Goal: Task Accomplishment & Management: Use online tool/utility

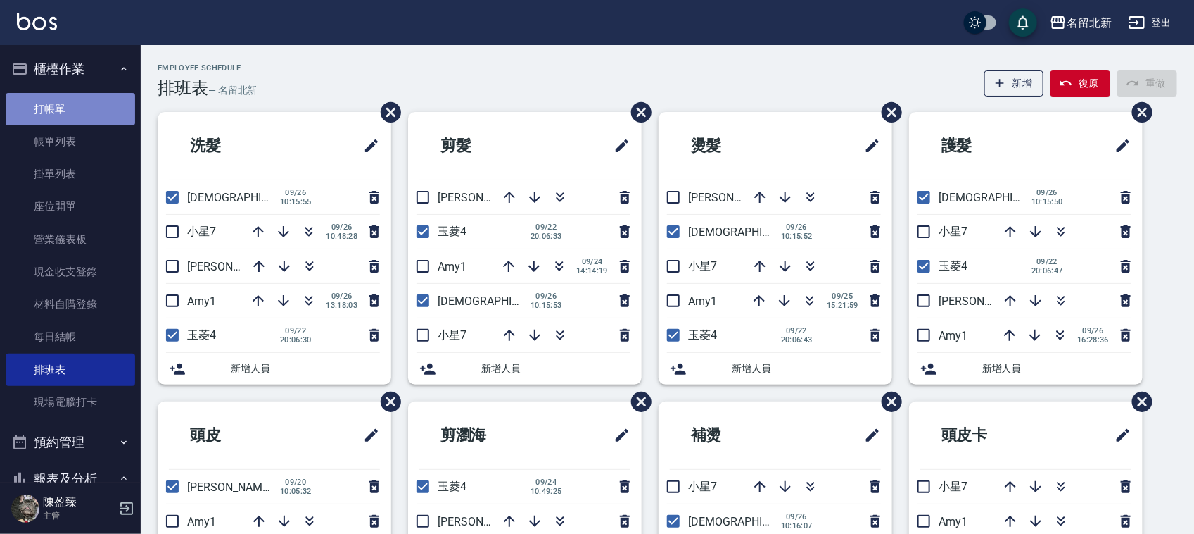
click at [71, 108] on link "打帳單" at bounding box center [71, 109] width 130 height 32
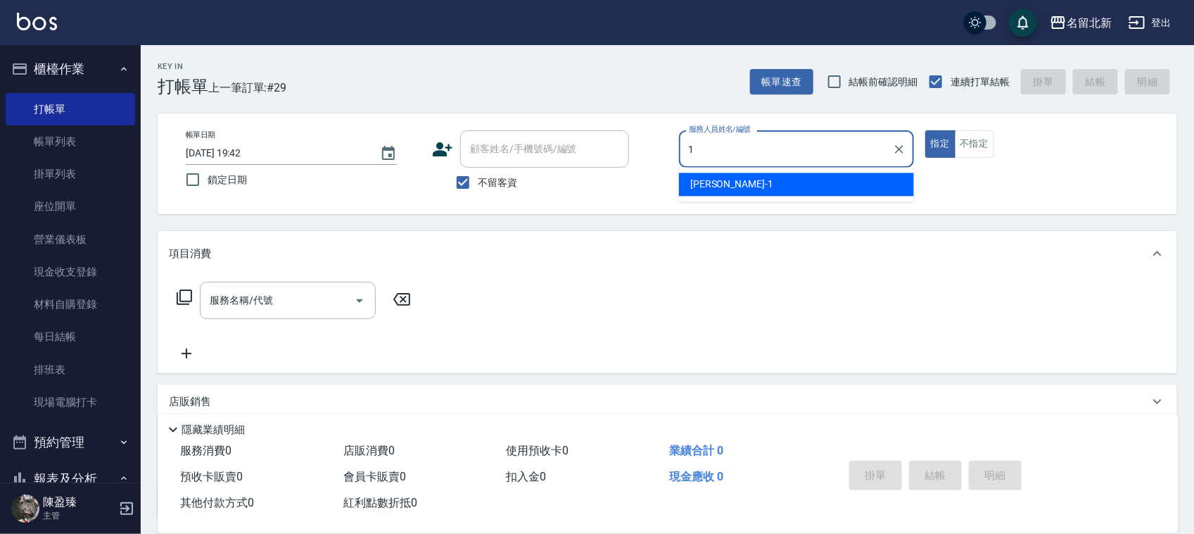
type input "[PERSON_NAME]-1"
type button "true"
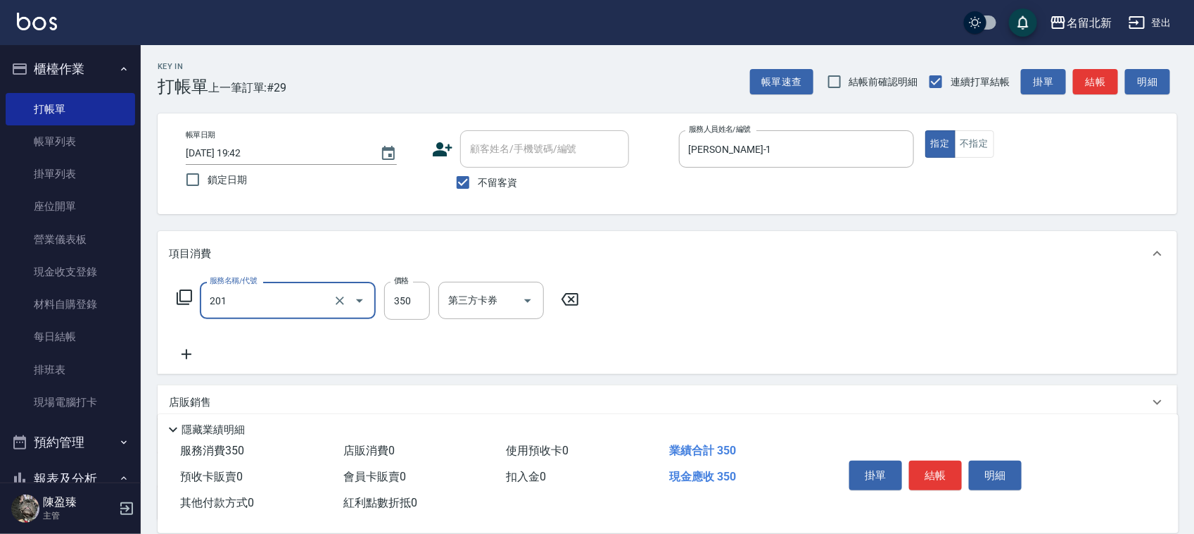
type input "一般洗髮(201)"
type input "300"
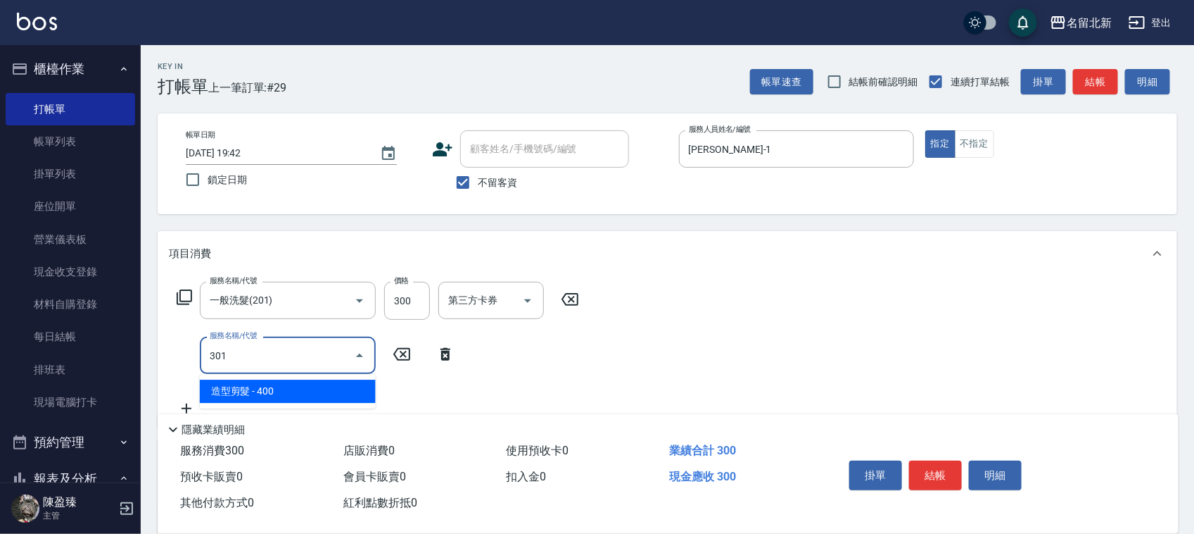
type input "造型剪髮(301)"
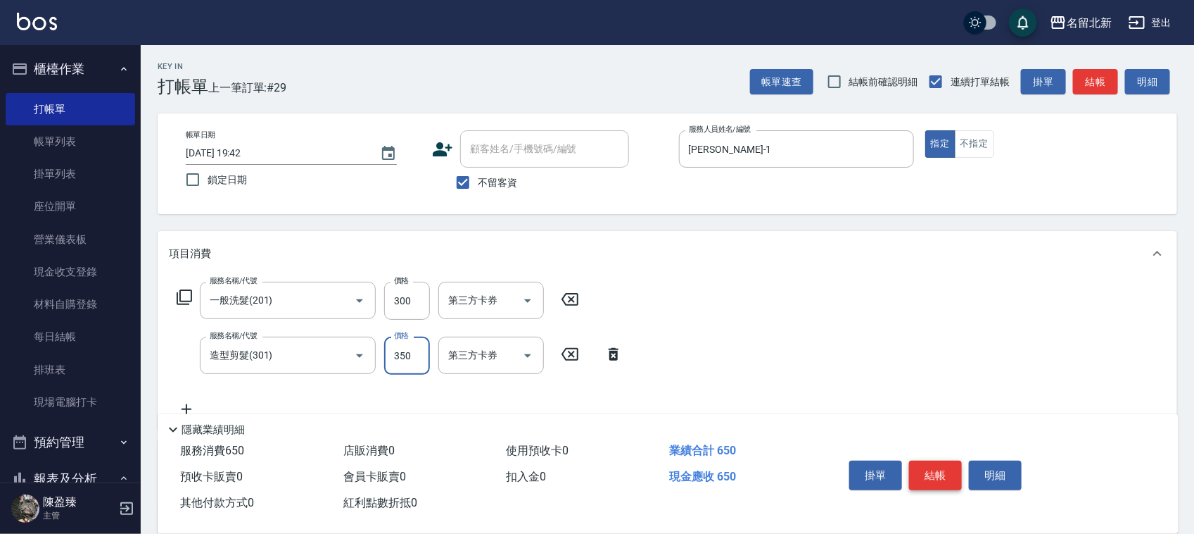
type input "350"
click at [918, 474] on button "結帳" at bounding box center [935, 475] width 53 height 30
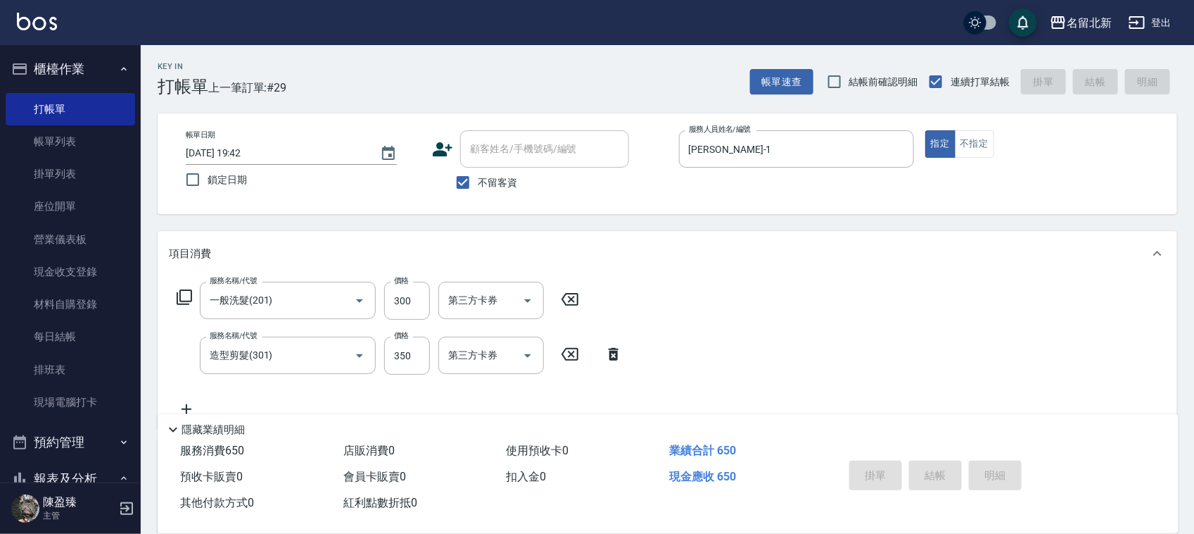
type input "[DATE] 19:43"
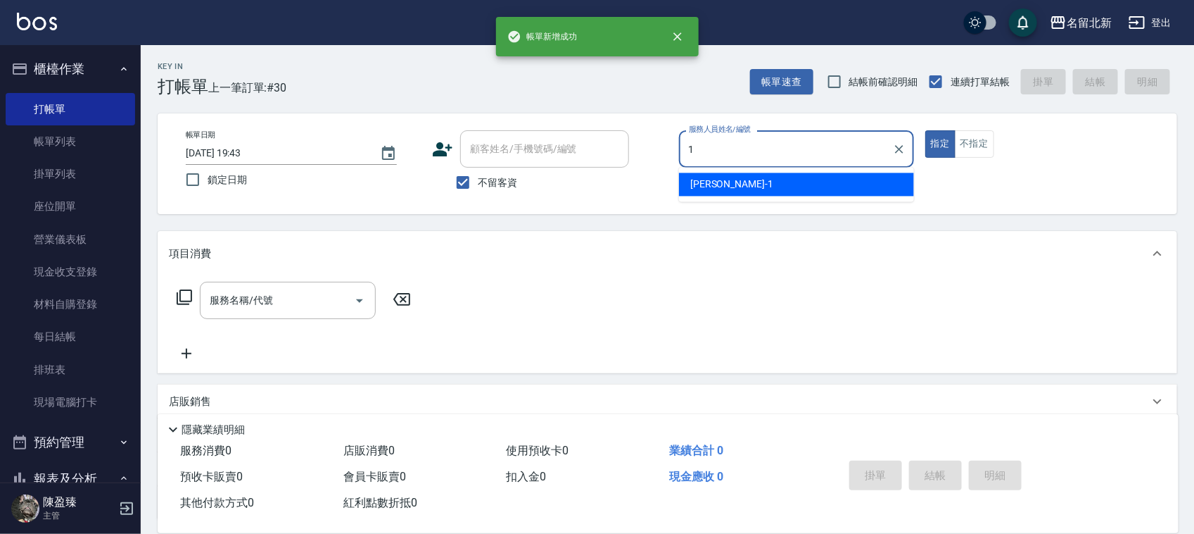
type input "[PERSON_NAME]-1"
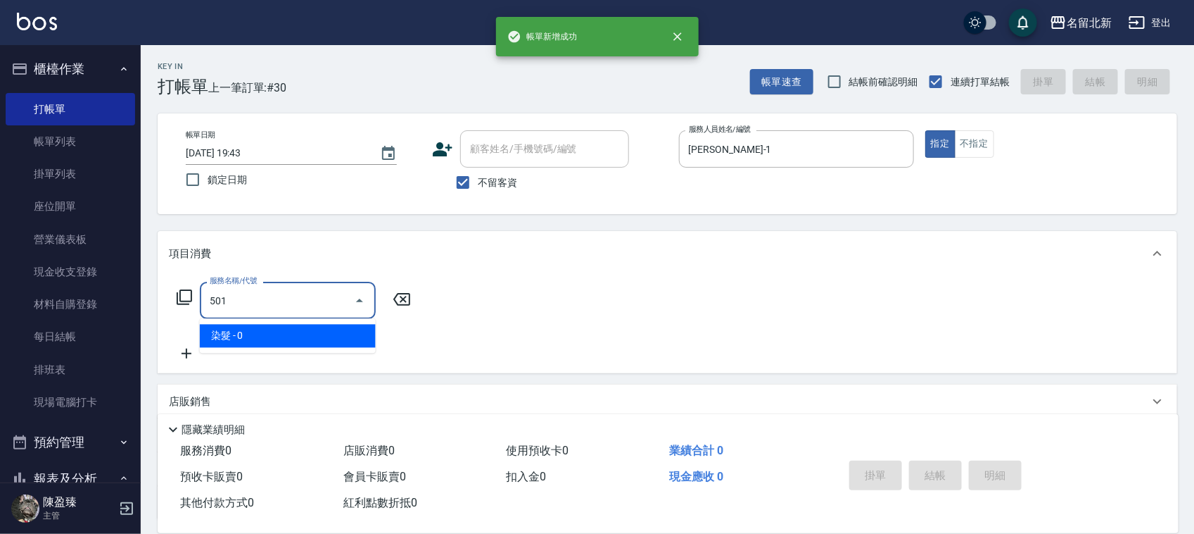
type input "染髮(501)"
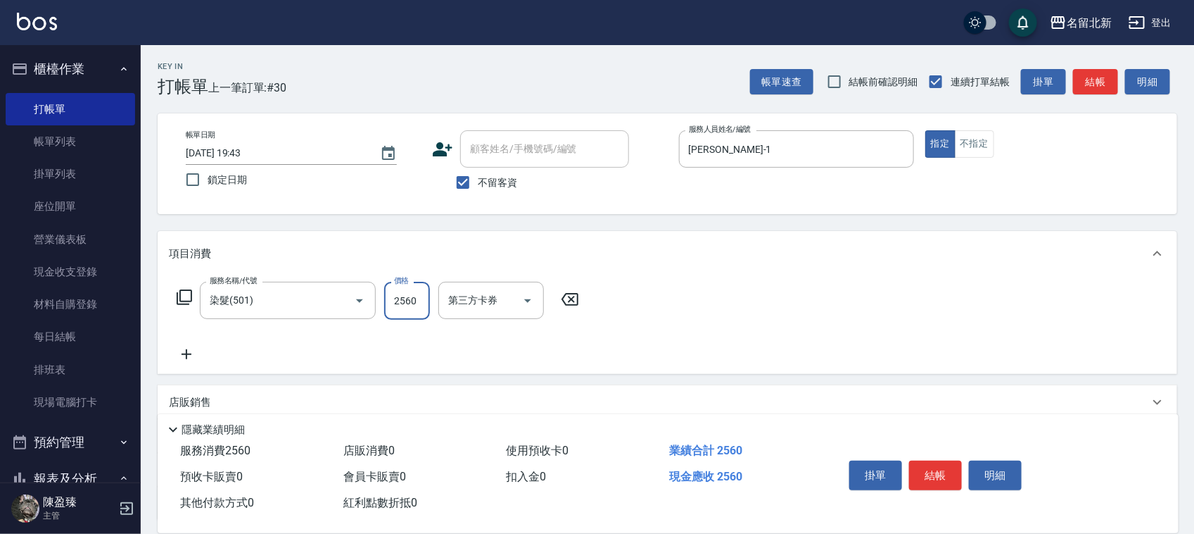
type input "2560"
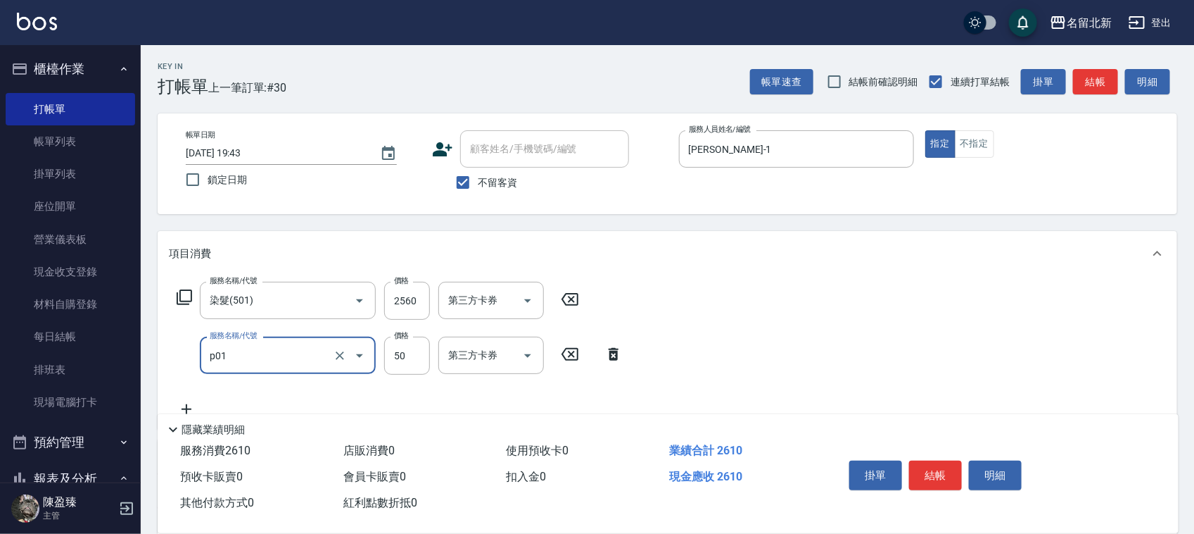
type input "入公司(p01)"
type input "120"
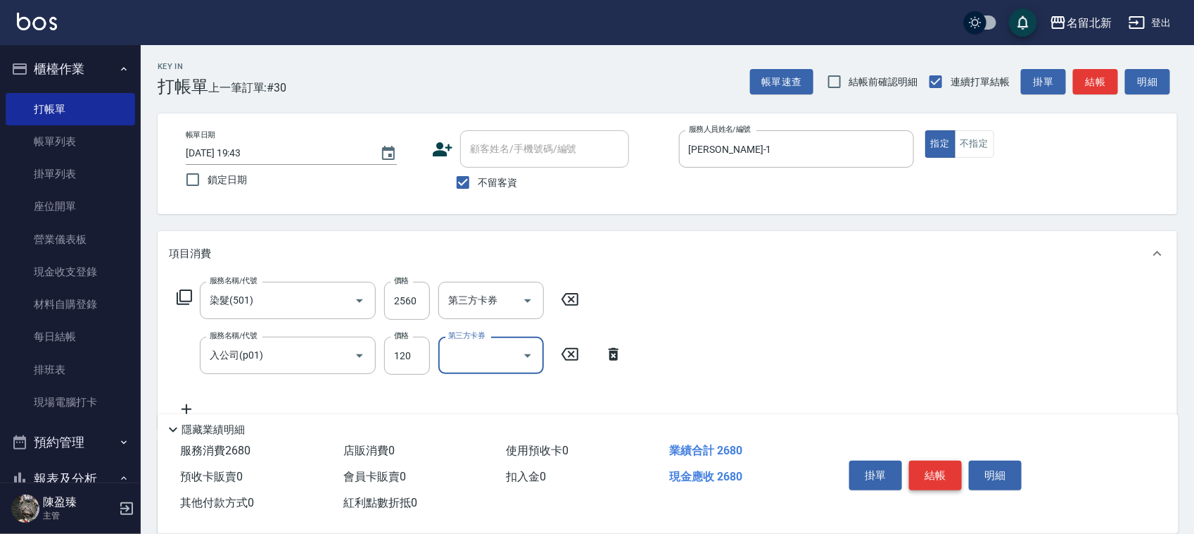
click at [918, 475] on button "結帳" at bounding box center [935, 475] width 53 height 30
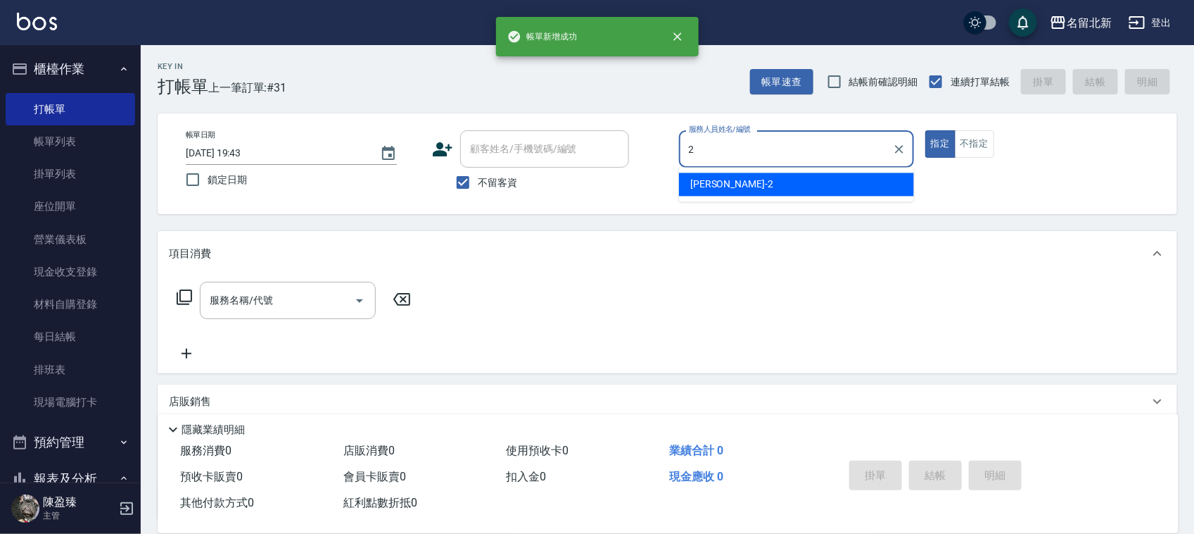
type input "[PERSON_NAME]-2"
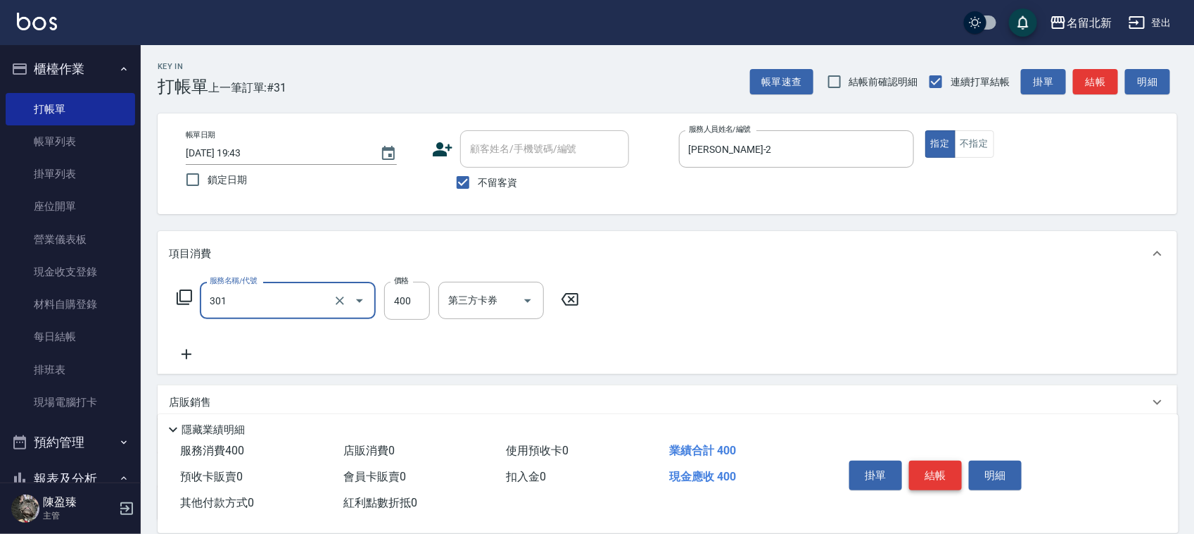
type input "造型剪髮(301)"
type input "350"
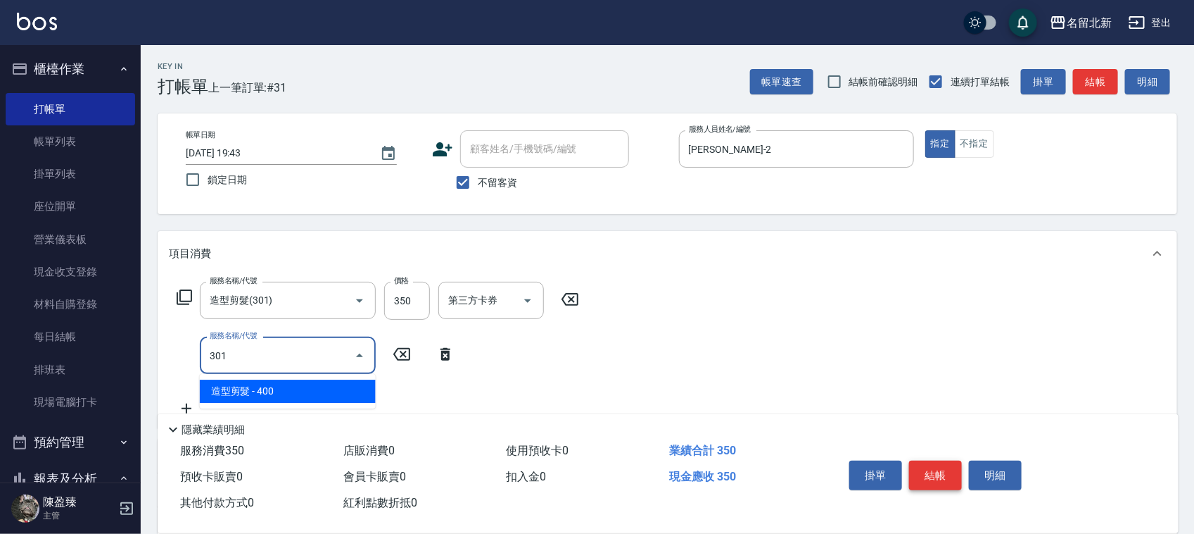
type input "造型剪髮(301)"
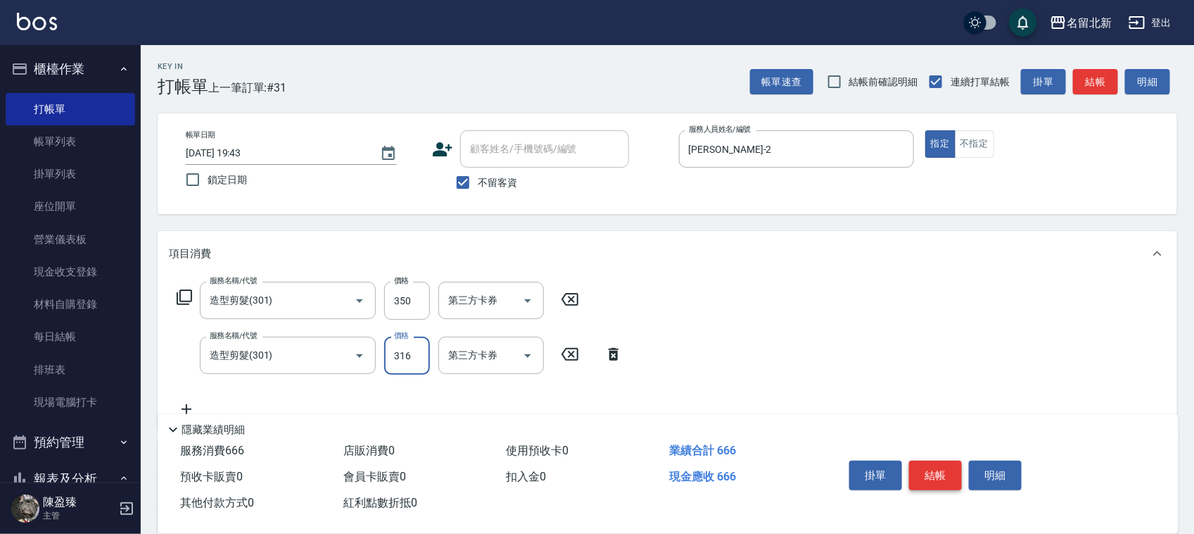
type input "316"
type input "ㄅ"
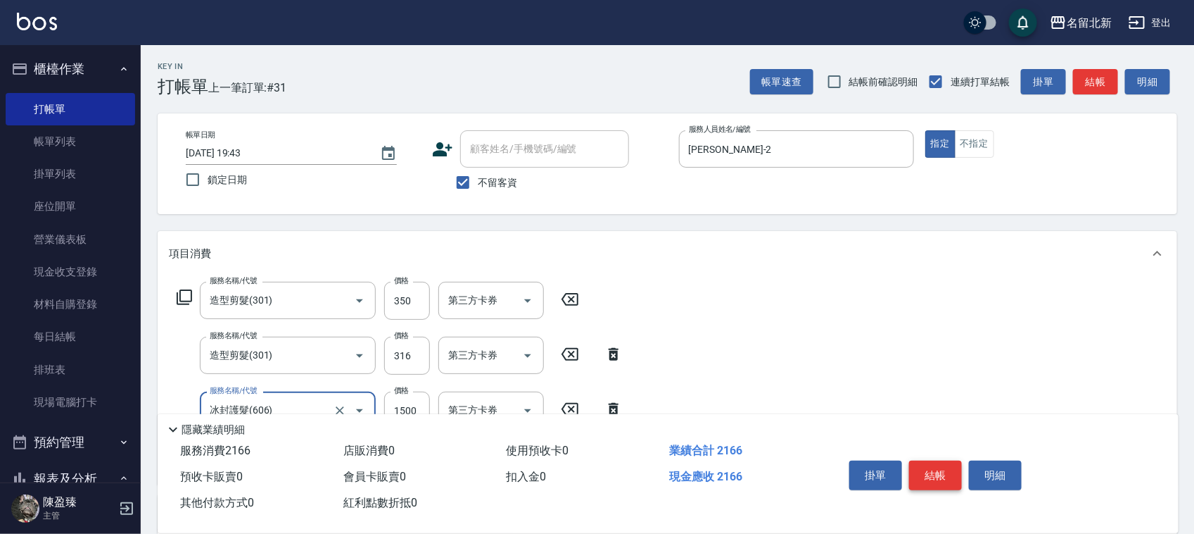
type input "冰封護髮(606)"
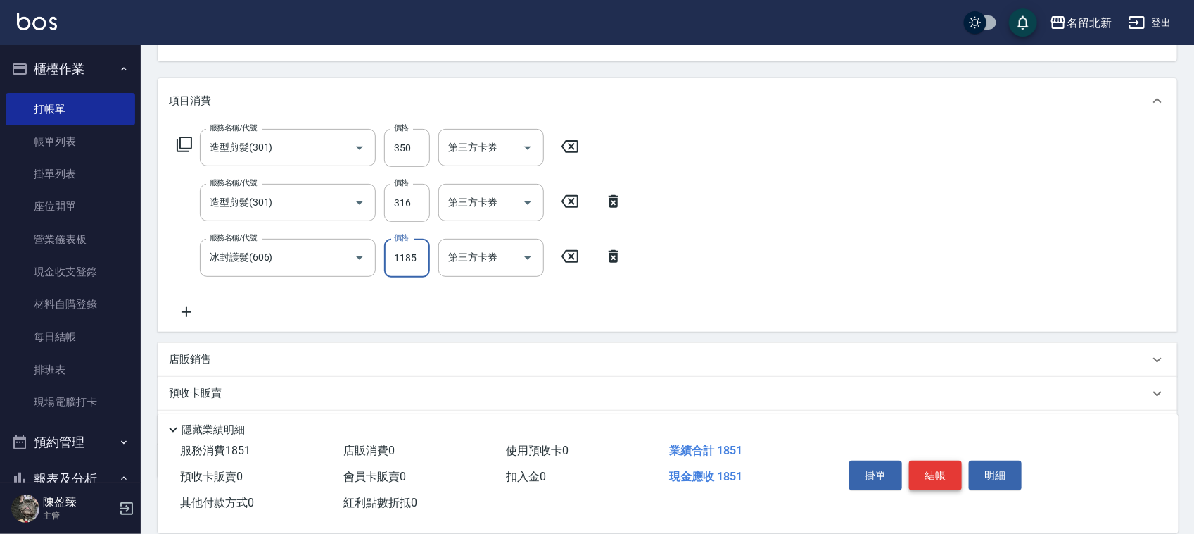
scroll to position [230, 0]
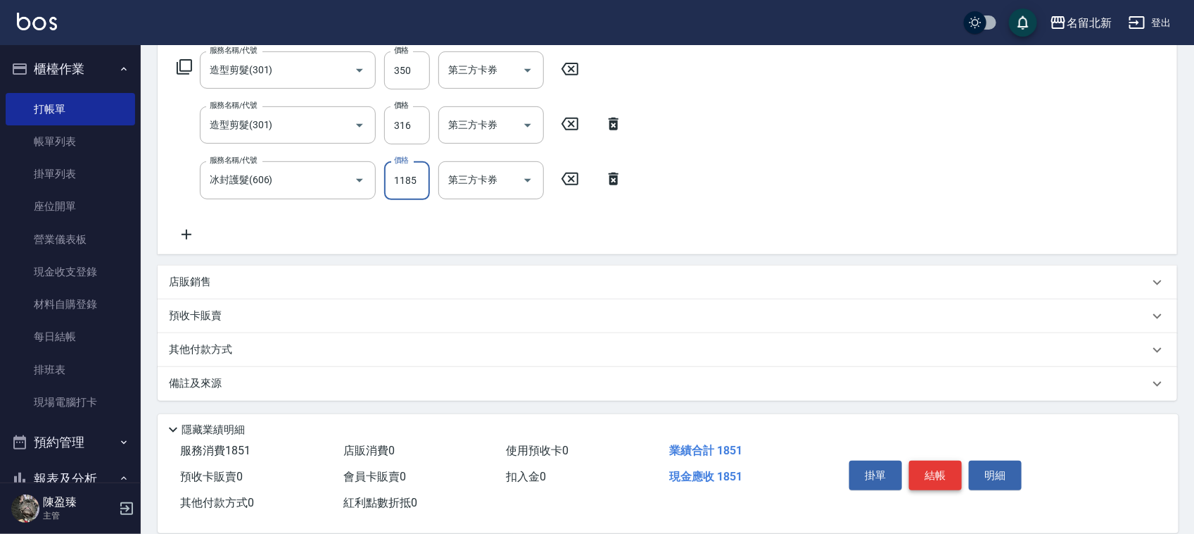
type input "1185"
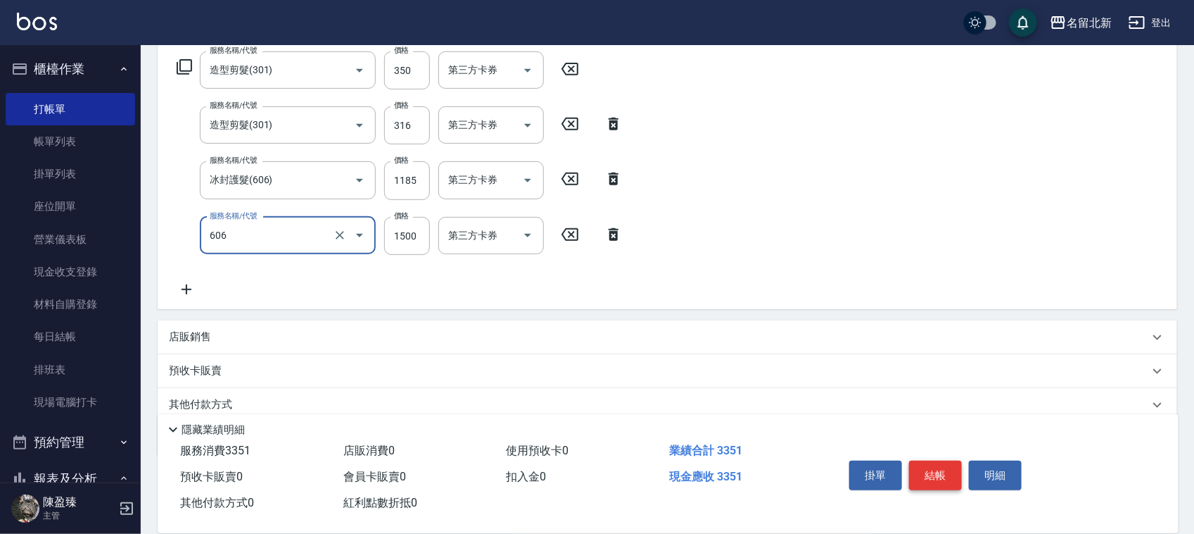
type input "冰封護髮(606)"
type input "1185"
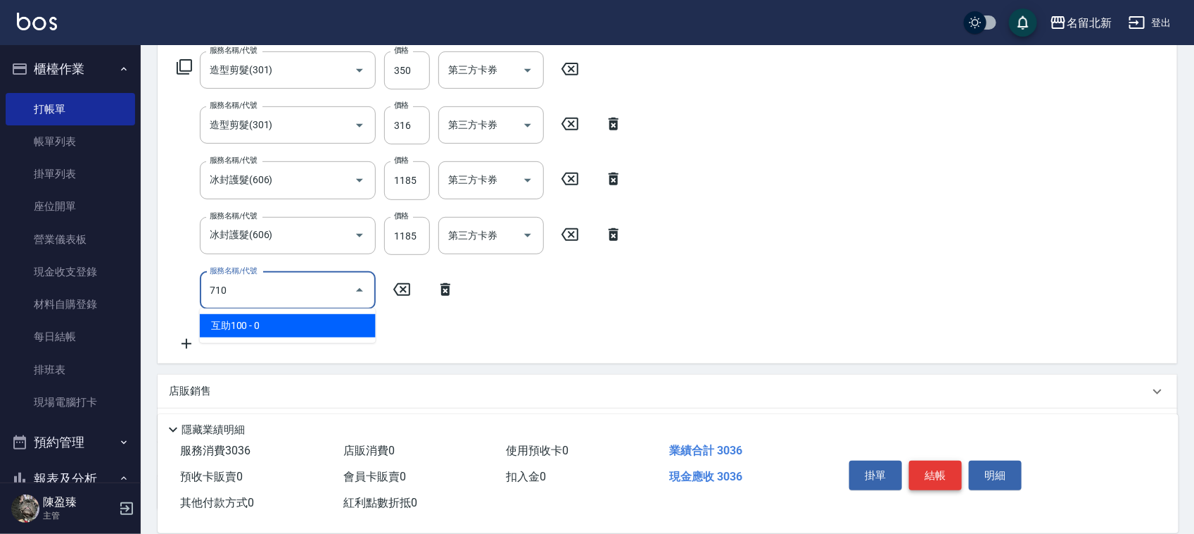
type input "互助100(710)"
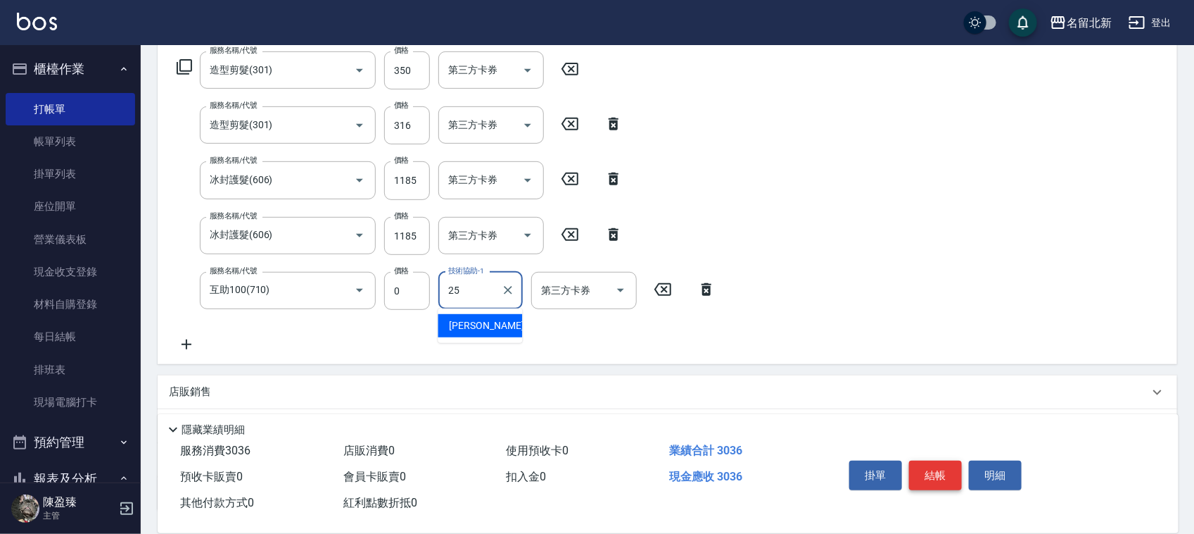
type input "禎禎-25"
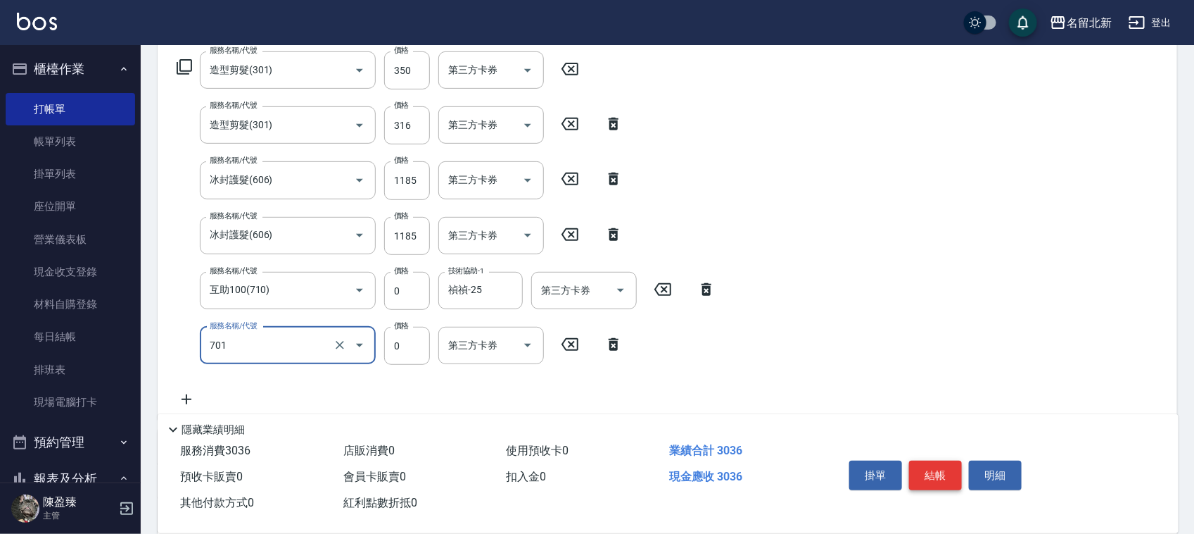
type input "互助10(701)"
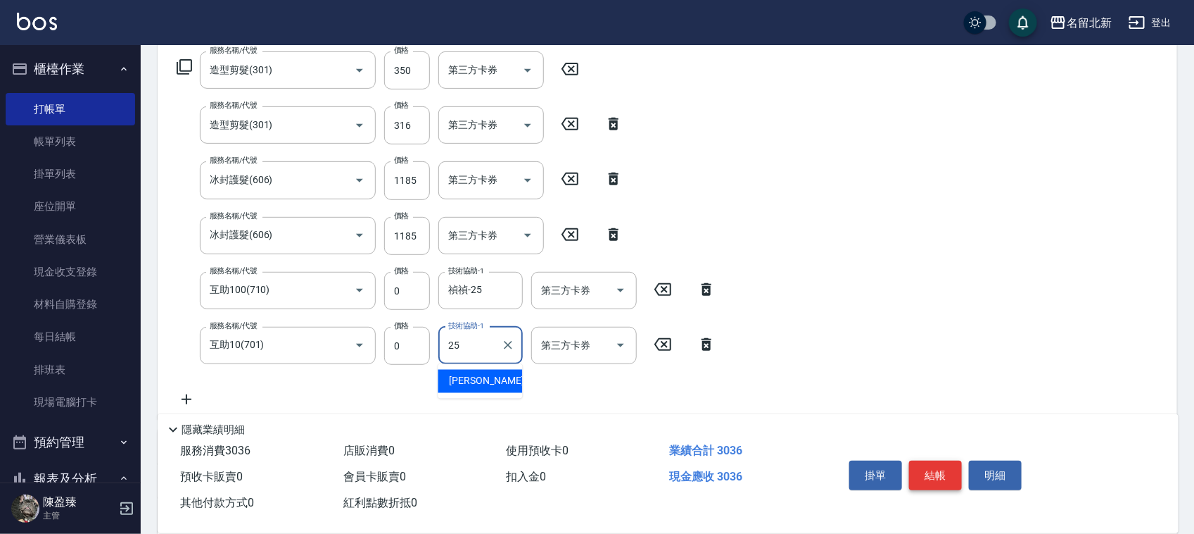
type input "禎禎-25"
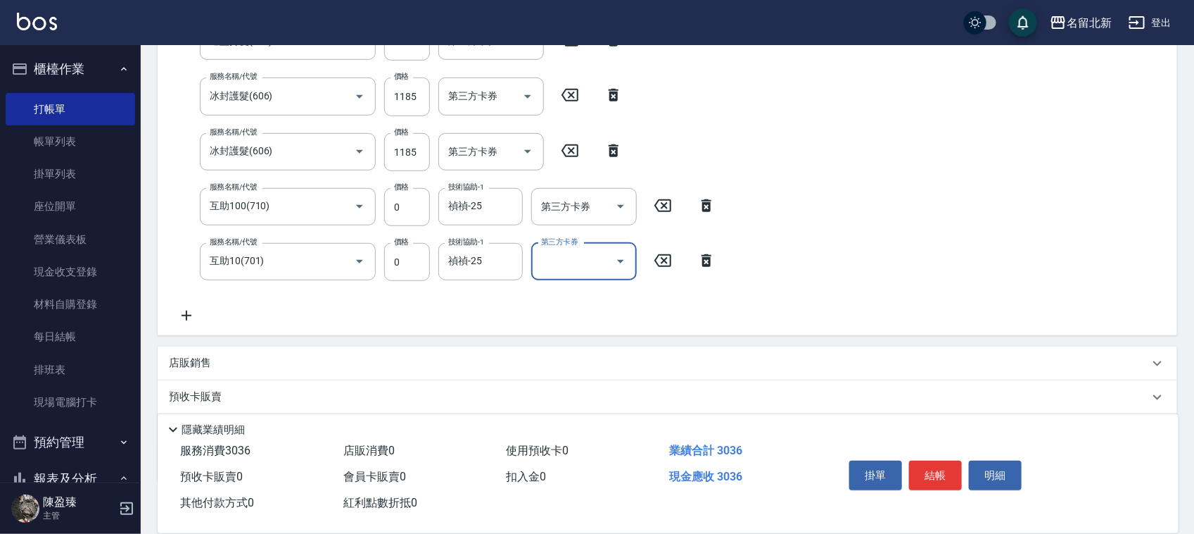
scroll to position [395, 0]
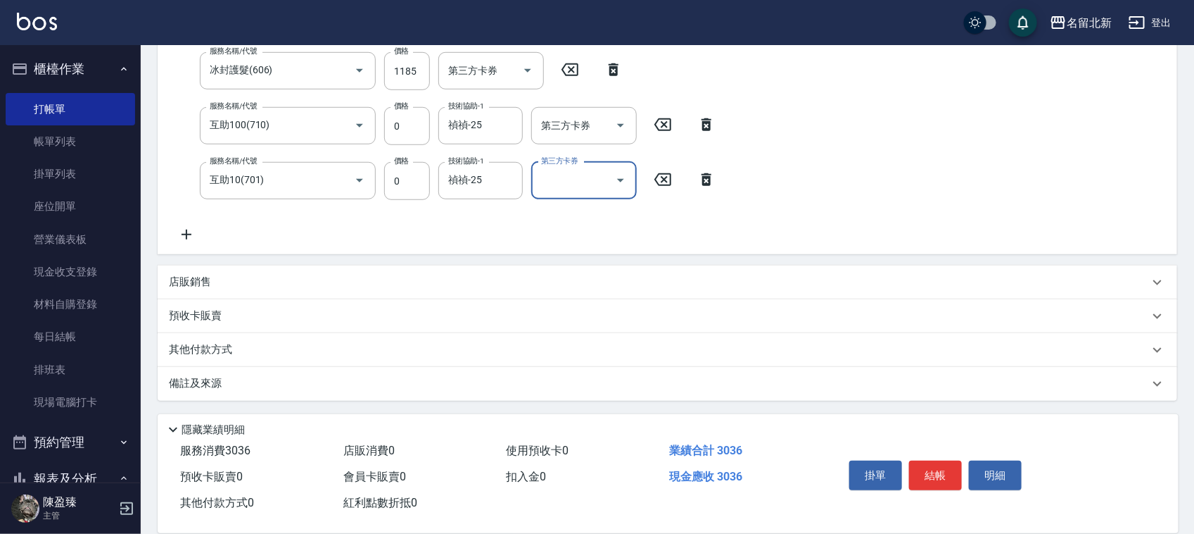
click at [236, 342] on p "其他付款方式" at bounding box center [204, 349] width 70 height 15
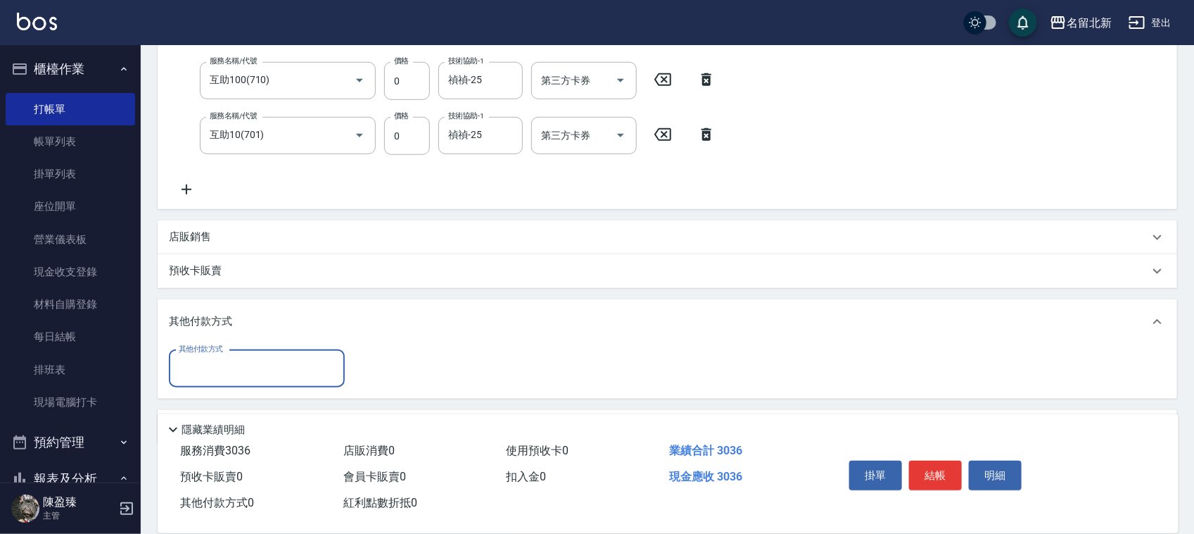
scroll to position [463, 0]
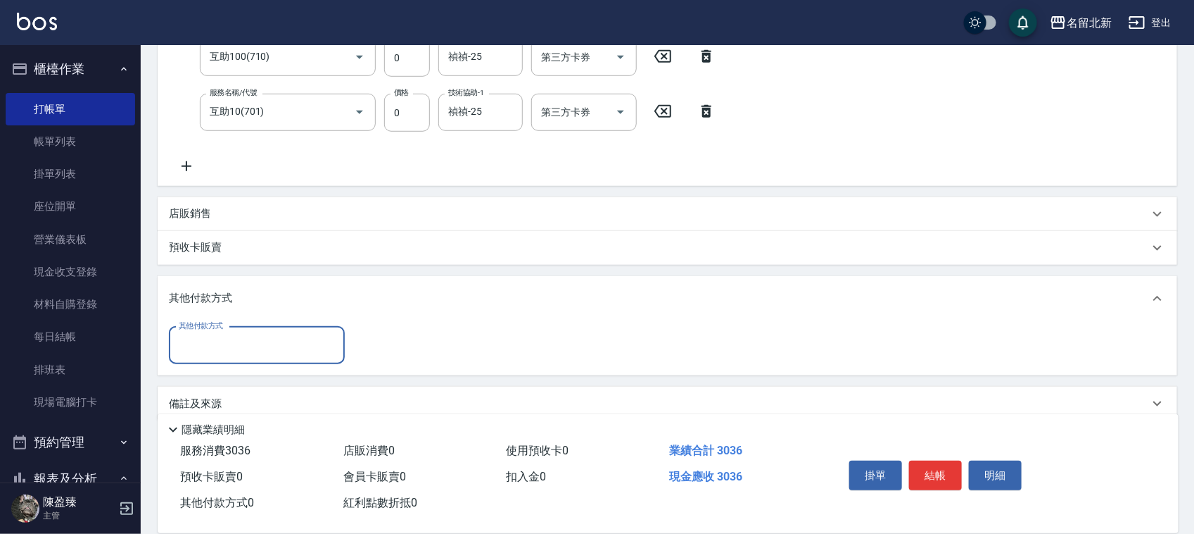
click at [229, 360] on div "其他付款方式" at bounding box center [257, 345] width 176 height 37
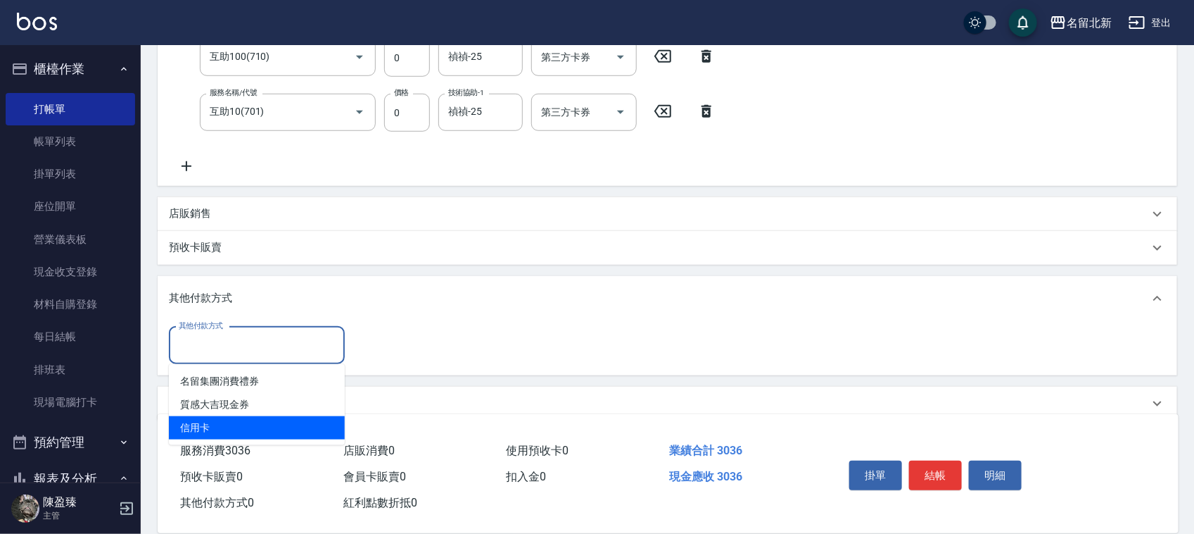
click at [224, 416] on span "信用卡" at bounding box center [257, 427] width 176 height 23
type input "信用卡"
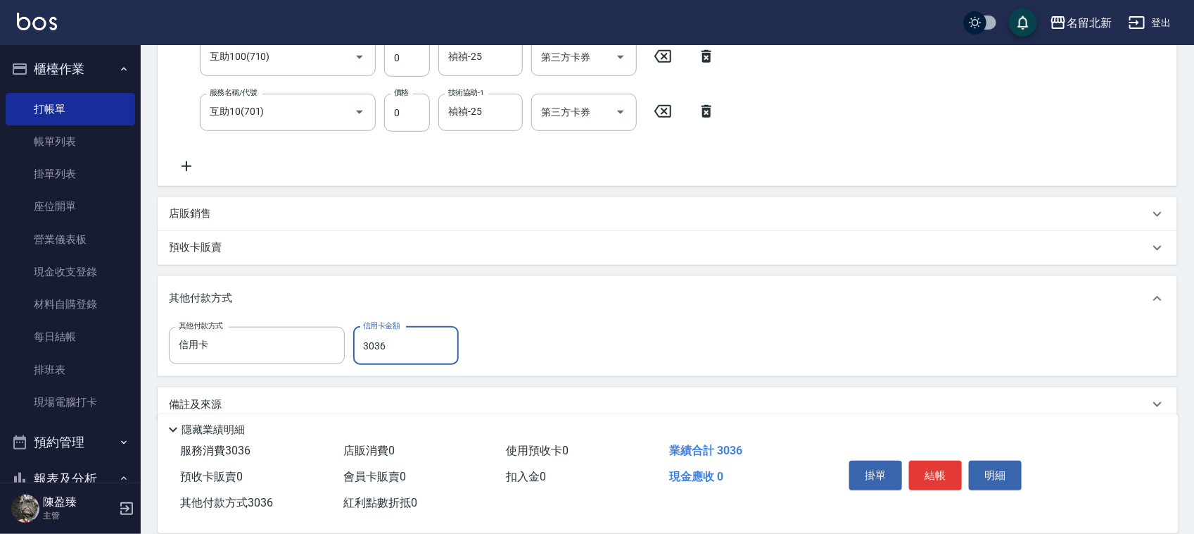
type input "3036"
click at [930, 472] on button "結帳" at bounding box center [935, 475] width 53 height 30
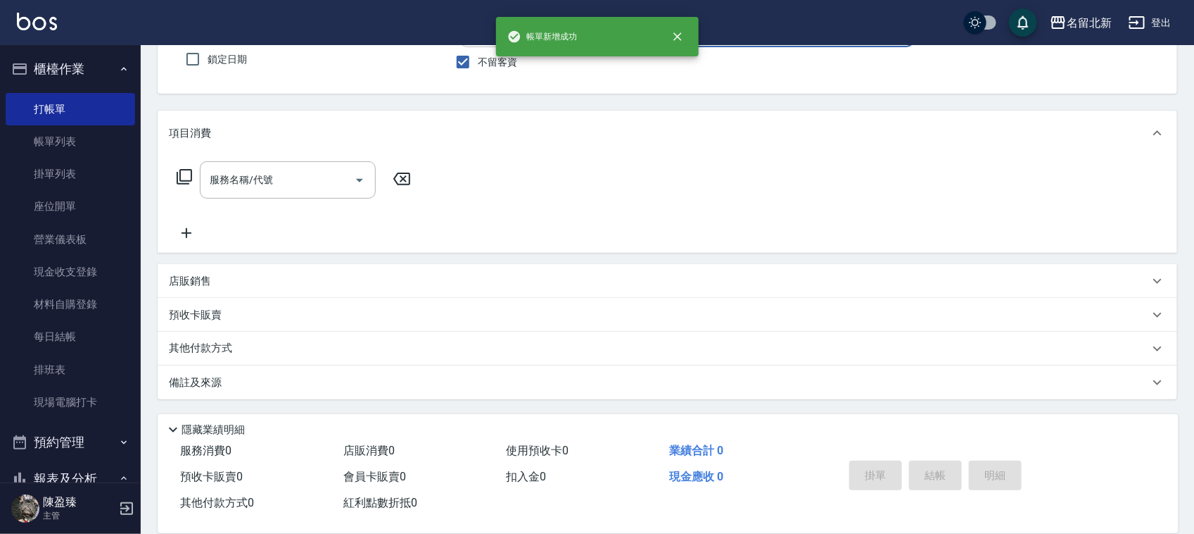
scroll to position [0, 0]
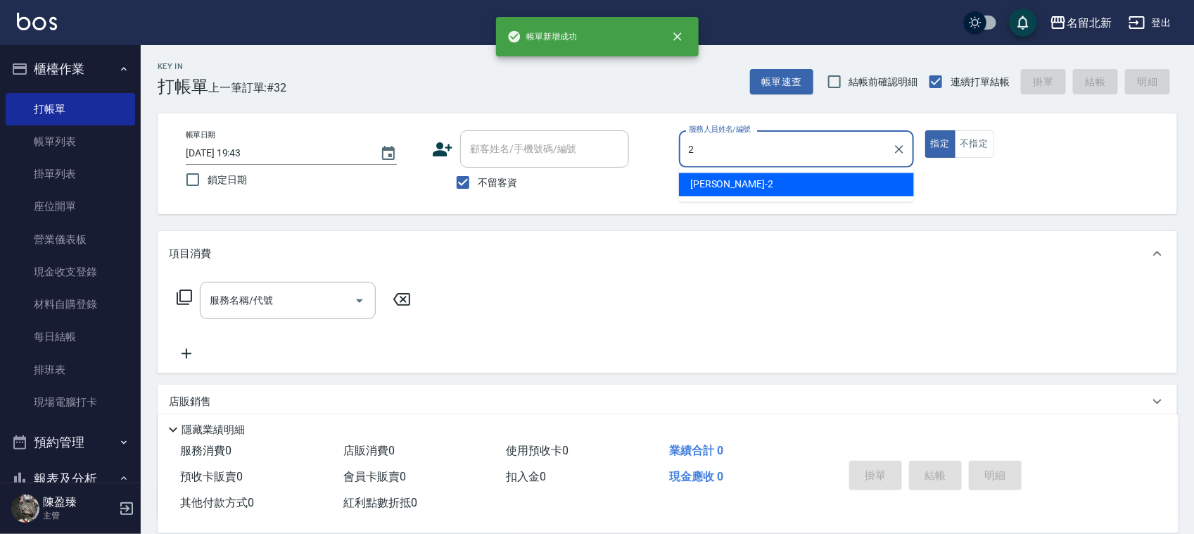
type input "[PERSON_NAME]-2"
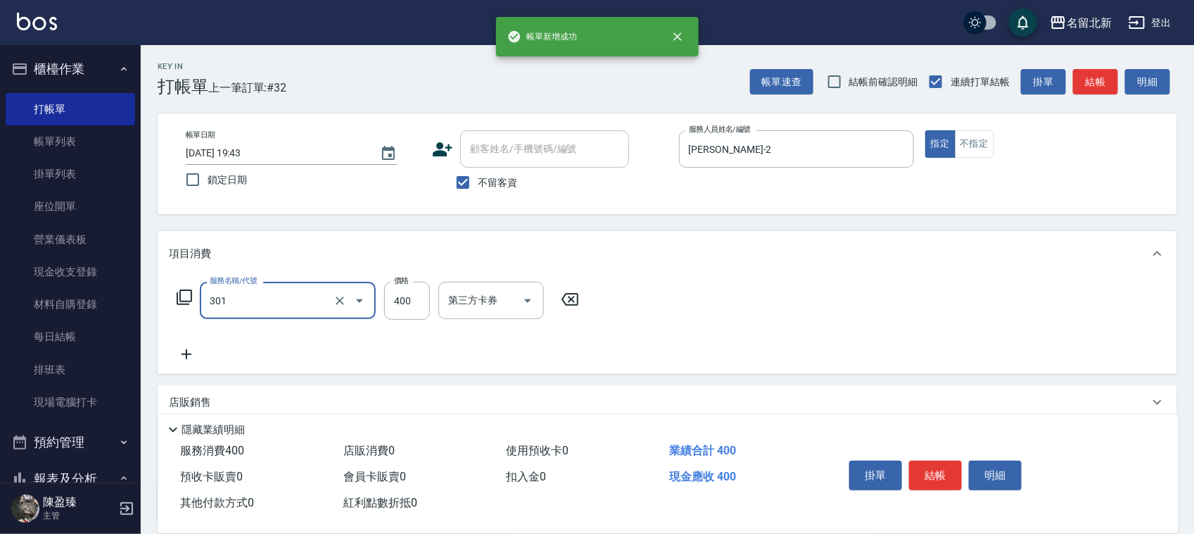
type input "造型剪髮(301)"
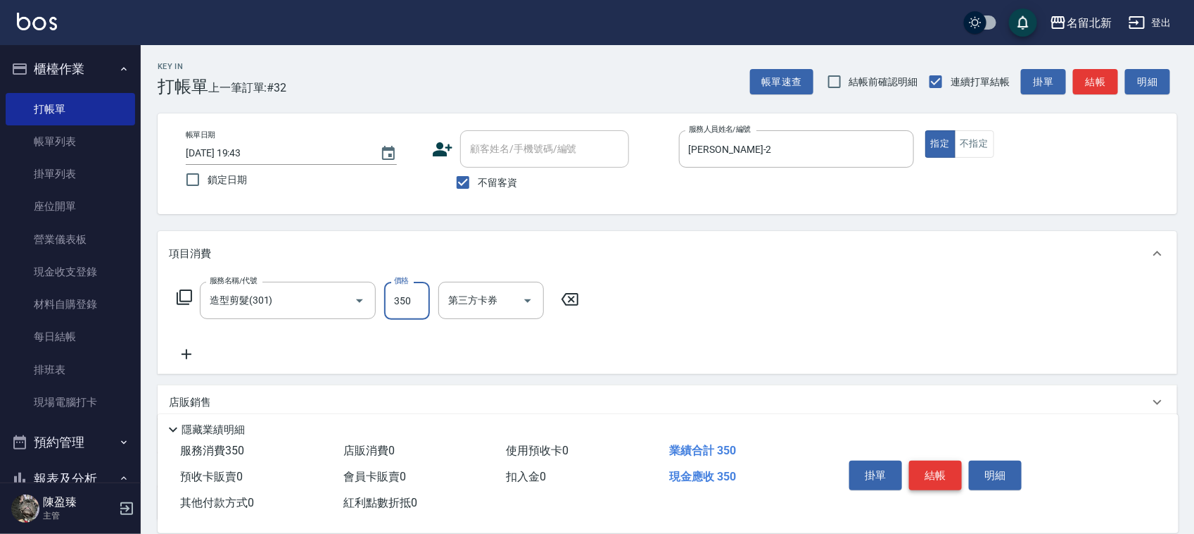
type input "350"
click at [930, 472] on button "結帳" at bounding box center [935, 475] width 53 height 30
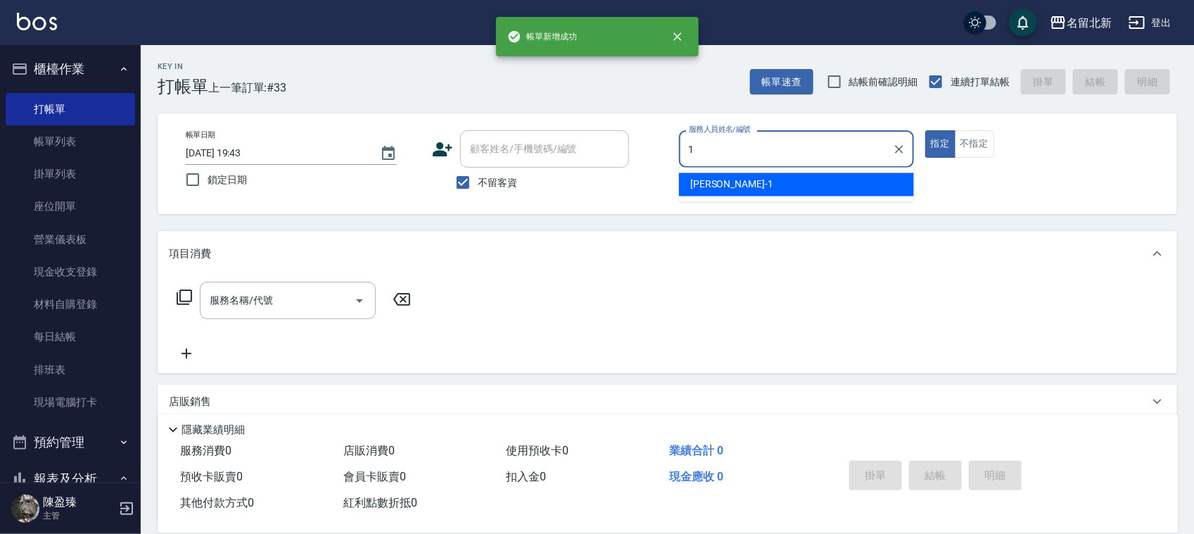
type input "[PERSON_NAME]-1"
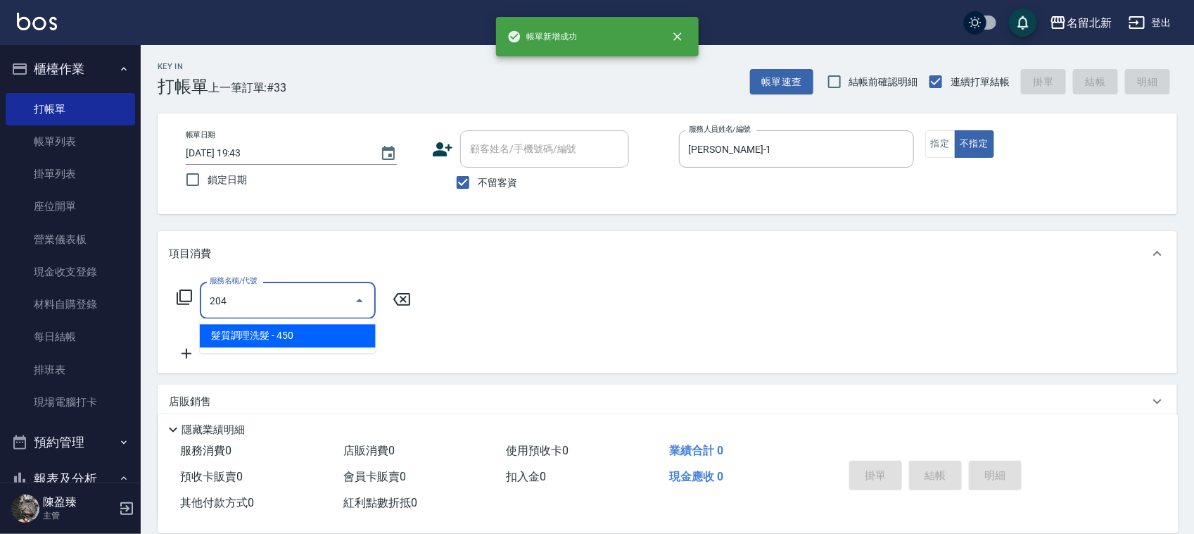
type input "髮質調理洗髮(204)"
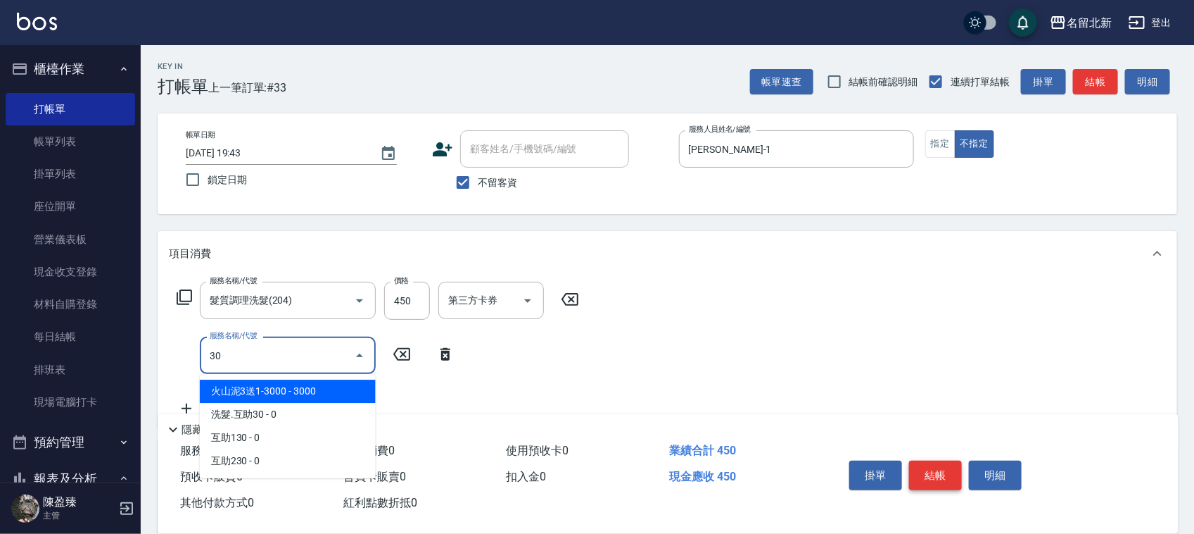
type input "3"
type input "使用護髮卡(601)"
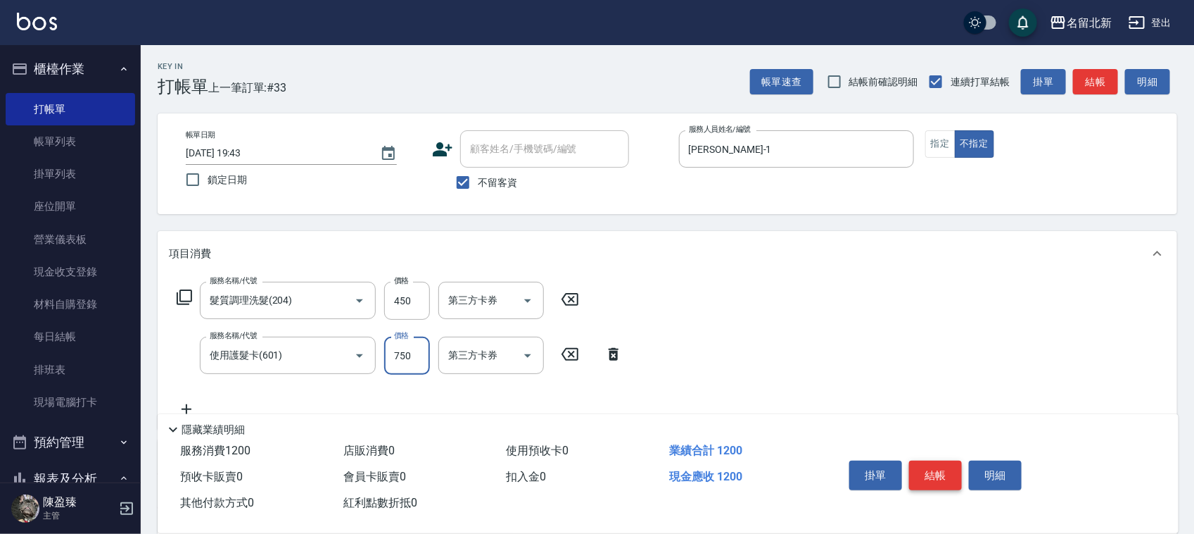
type input "750"
type input "入公司(p01)"
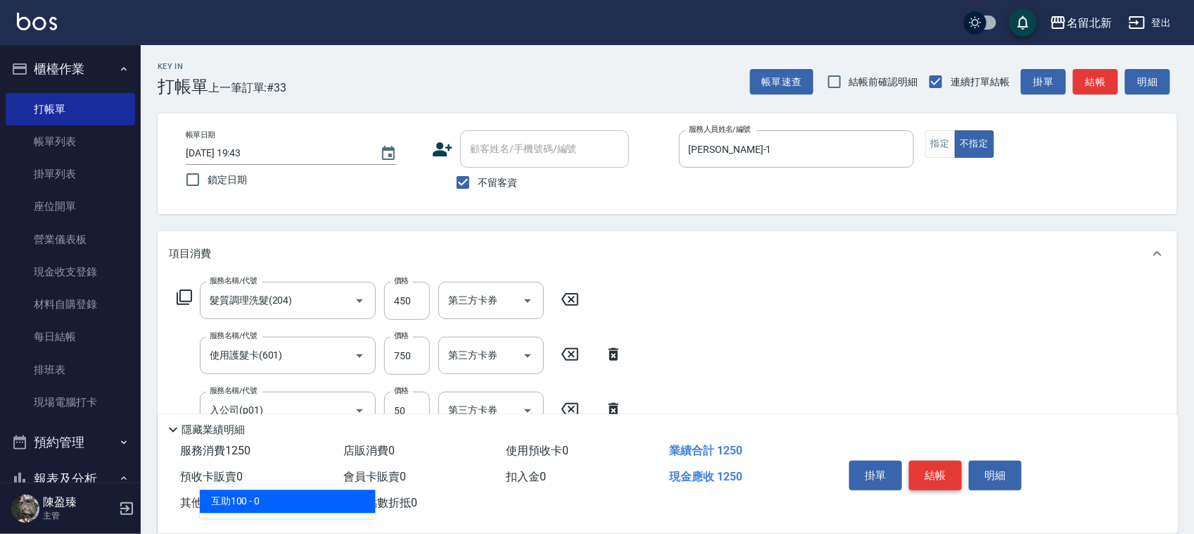
type input "互助100(710)"
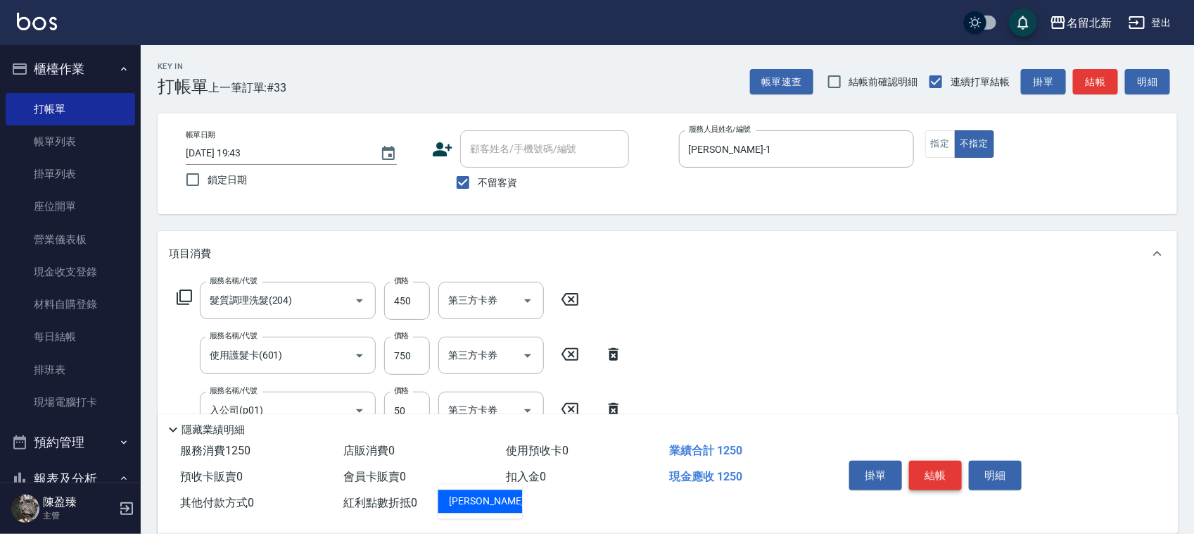
type input "禎禎-25"
click at [926, 465] on button "結帳" at bounding box center [935, 475] width 53 height 30
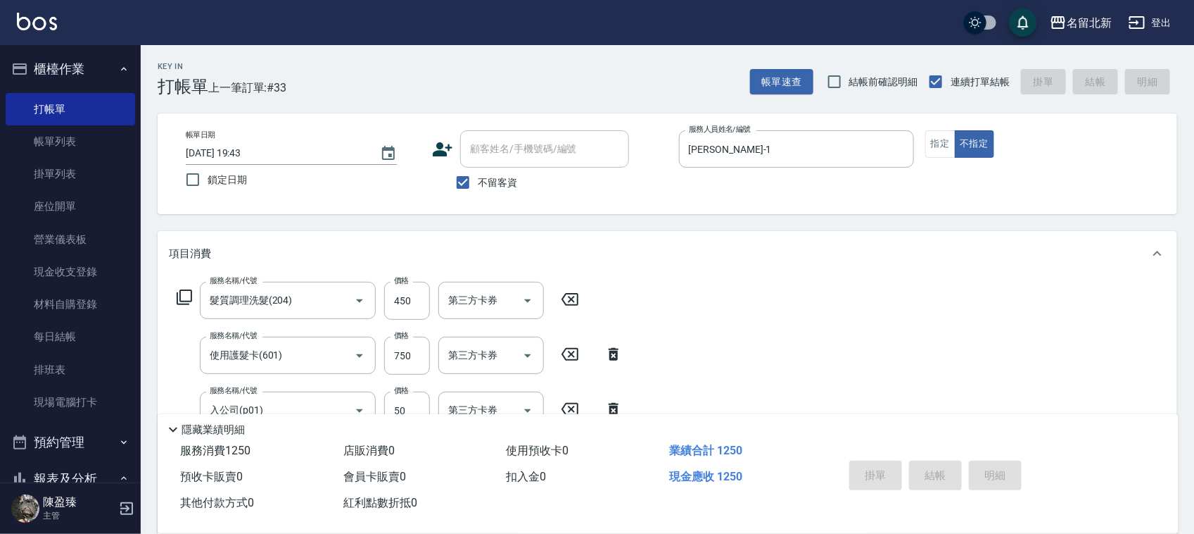
type input "[DATE] 19:44"
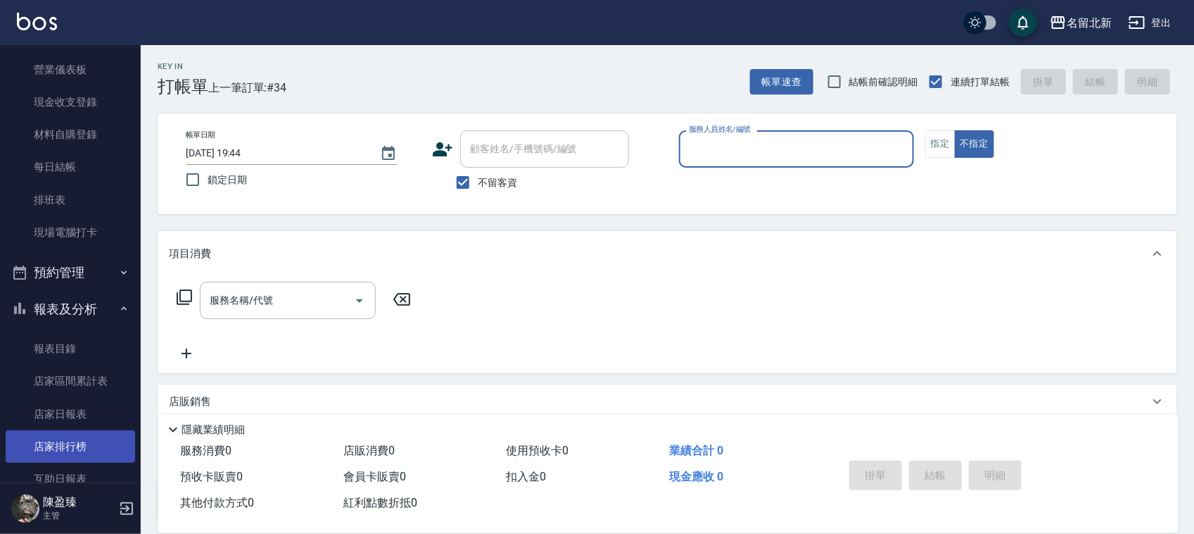
scroll to position [88, 0]
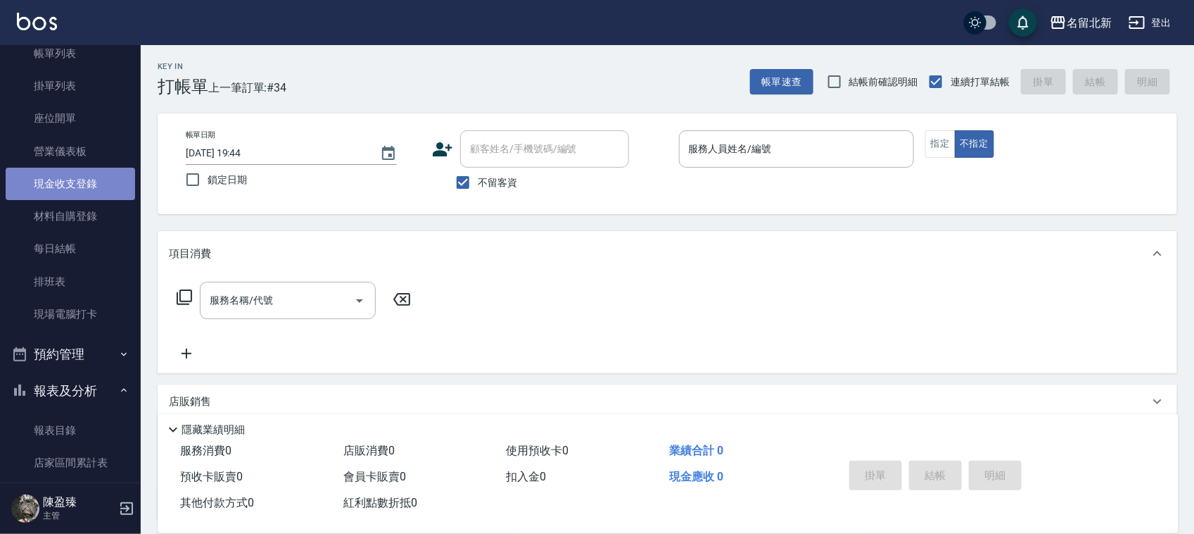
click at [81, 181] on link "現金收支登錄" at bounding box center [71, 184] width 130 height 32
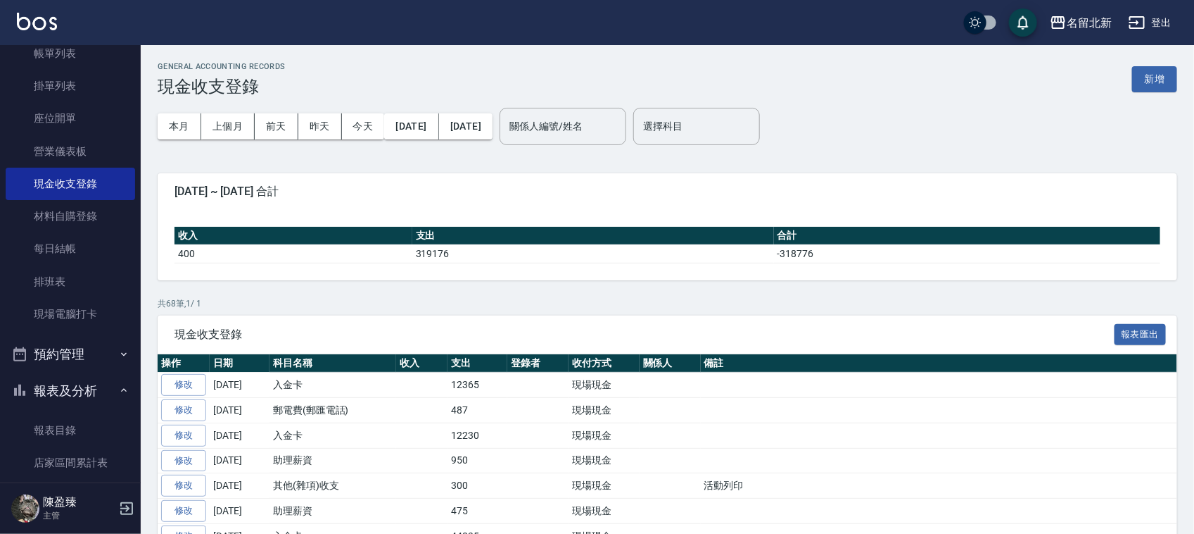
click at [1161, 65] on div "GENERAL ACCOUNTING RECORDS 現金收支登錄 新增" at bounding box center [668, 79] width 1020 height 34
click at [1142, 85] on button "新增" at bounding box center [1154, 79] width 45 height 26
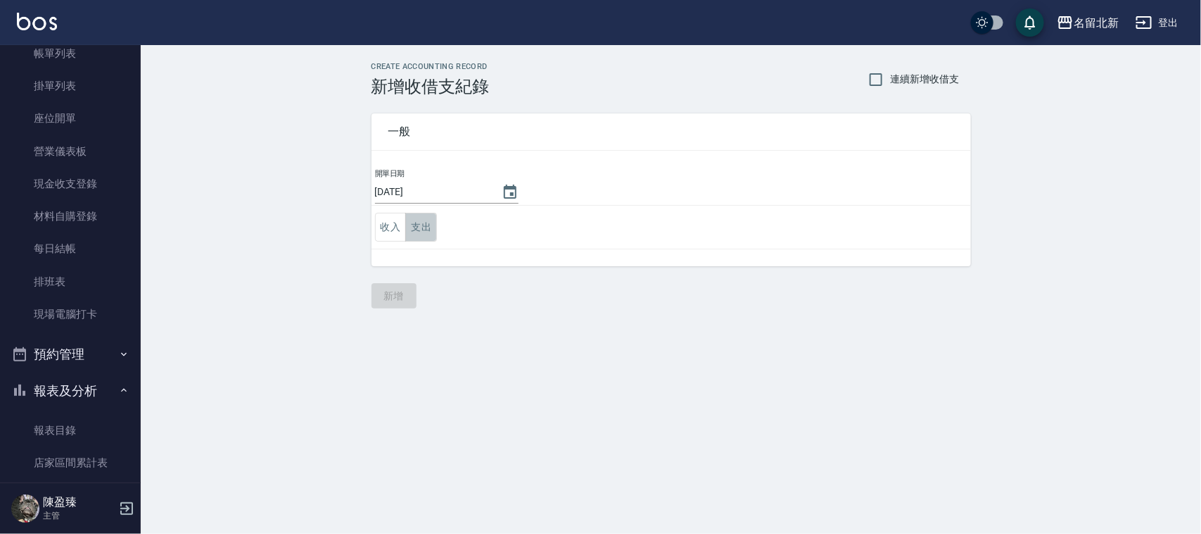
click at [428, 236] on button "支出" at bounding box center [421, 227] width 32 height 29
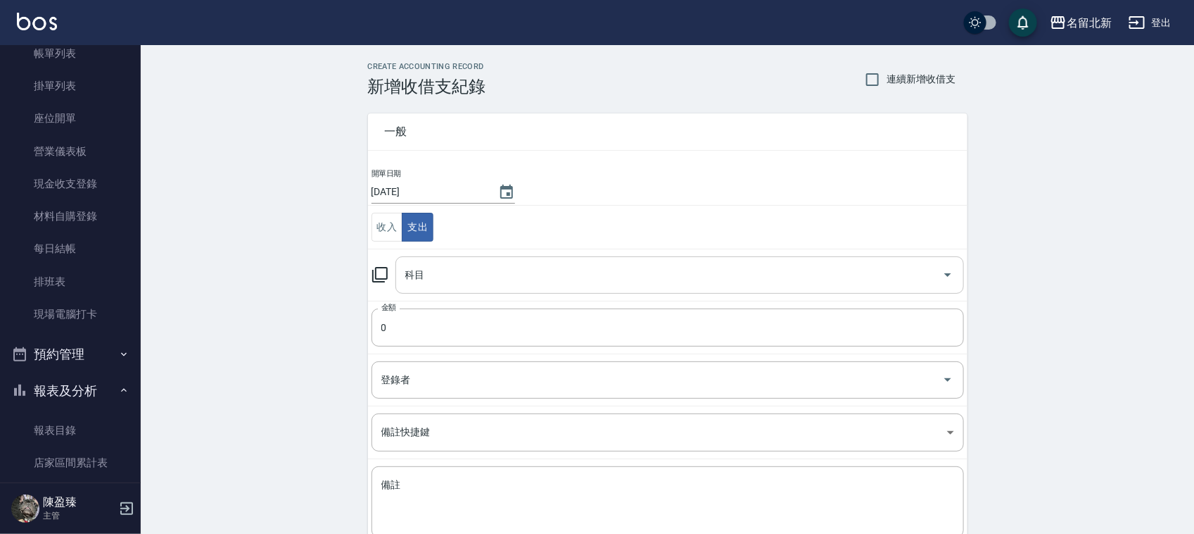
click at [443, 260] on div "科目" at bounding box center [680, 274] width 569 height 37
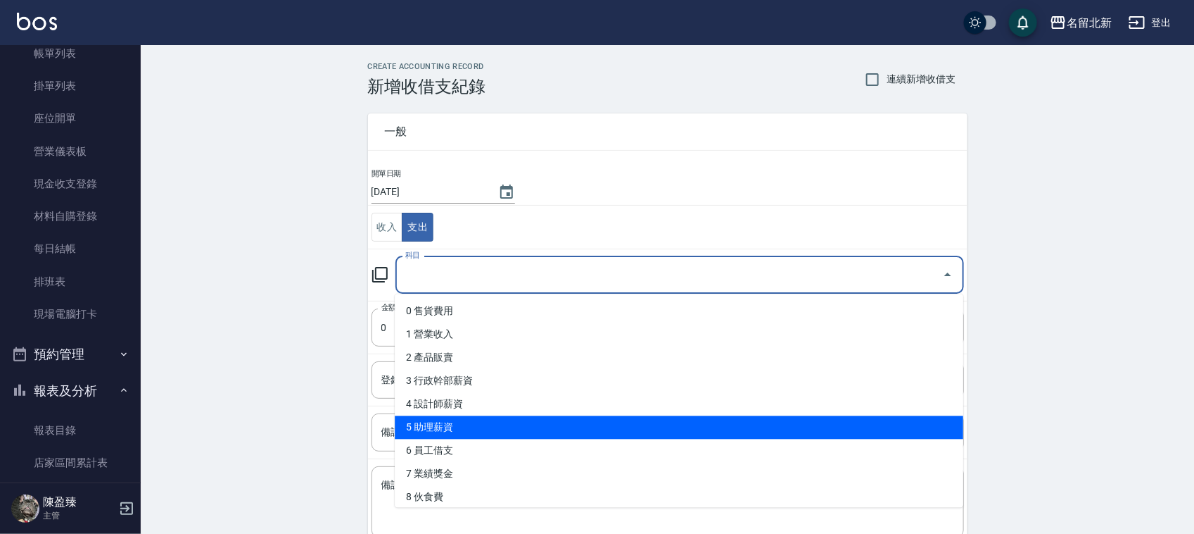
click at [460, 420] on li "5 助理薪資" at bounding box center [679, 427] width 569 height 23
type input "5 助理薪資"
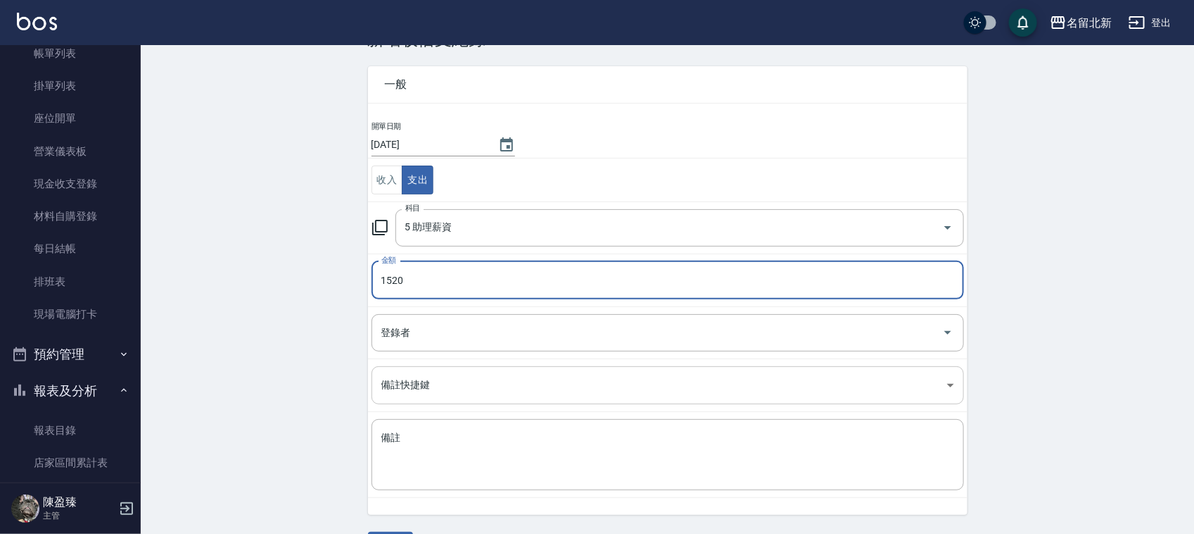
scroll to position [89, 0]
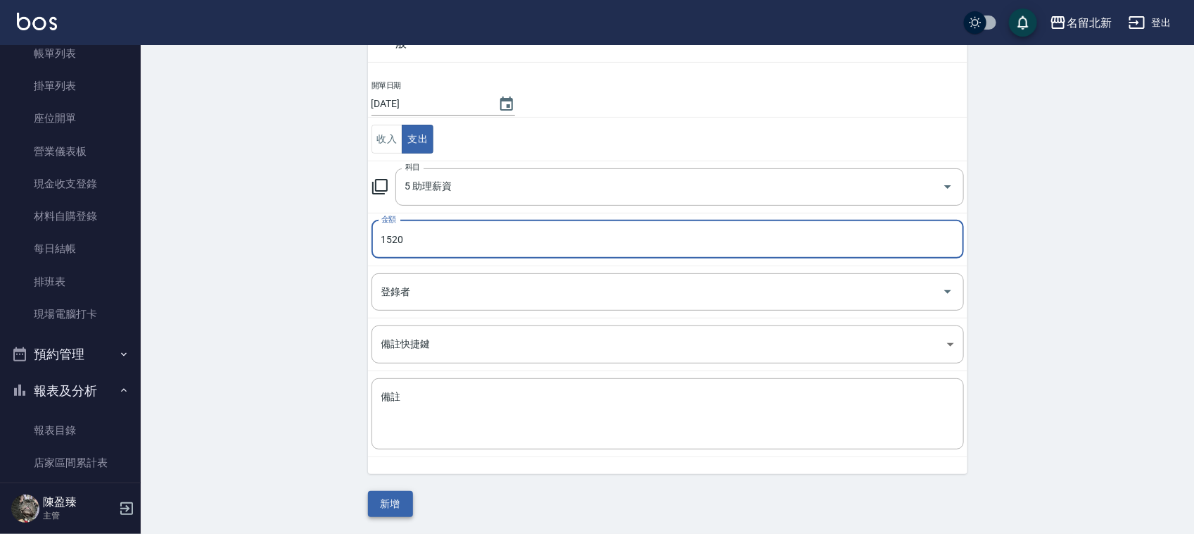
type input "1520"
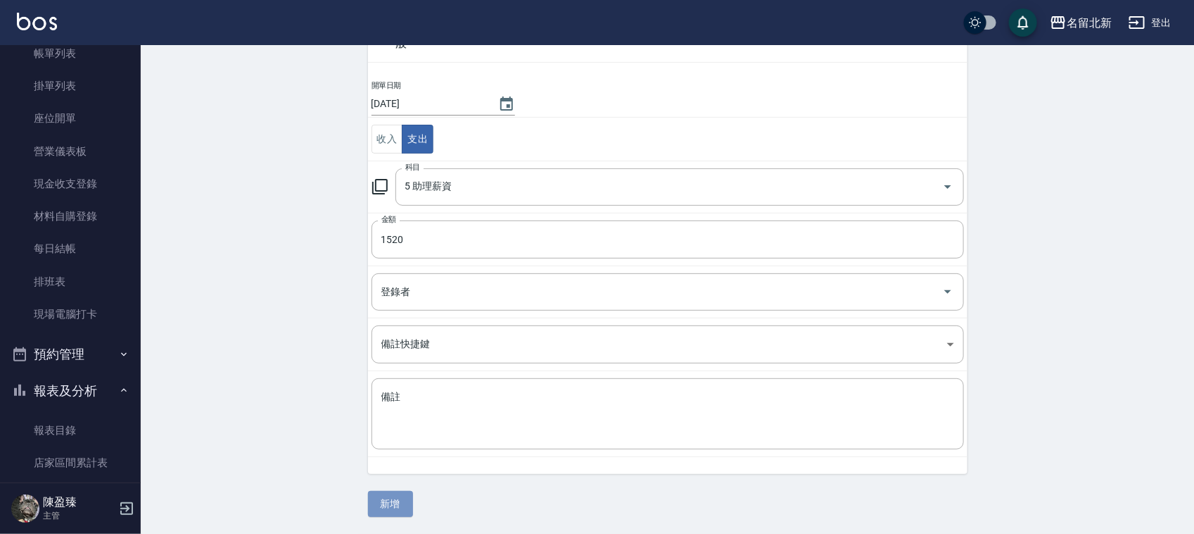
click at [384, 505] on button "新增" at bounding box center [390, 504] width 45 height 26
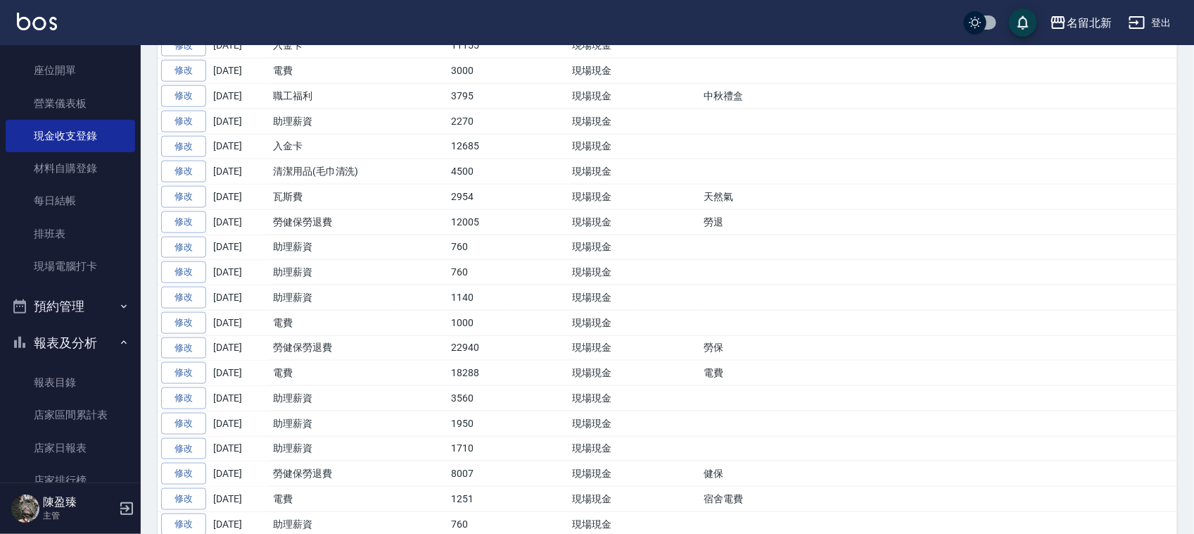
scroll to position [440, 0]
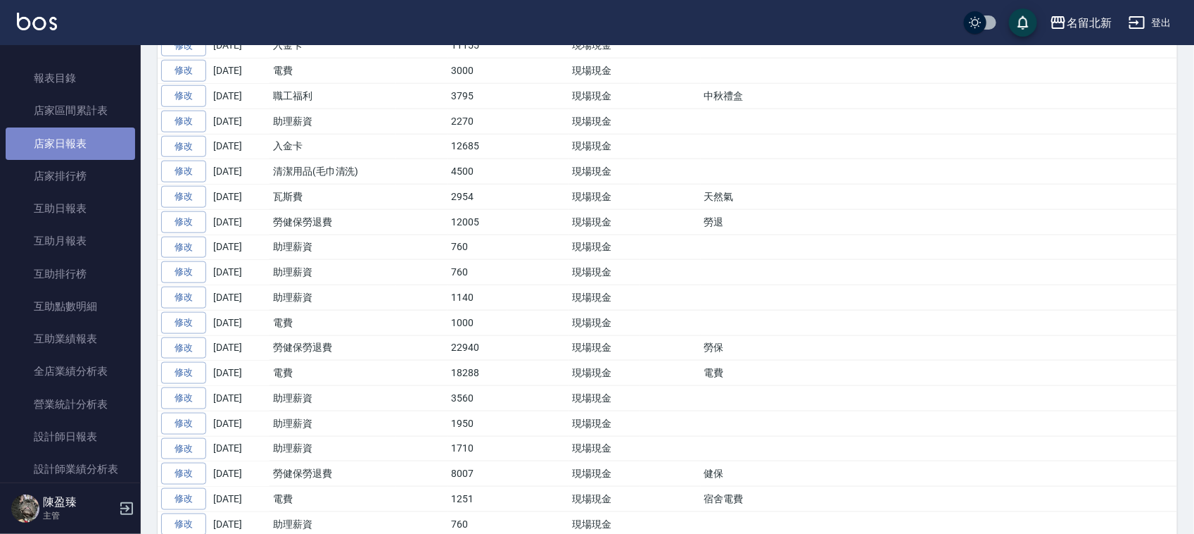
click at [81, 150] on link "店家日報表" at bounding box center [71, 143] width 130 height 32
